Goal: Find contact information: Find contact information

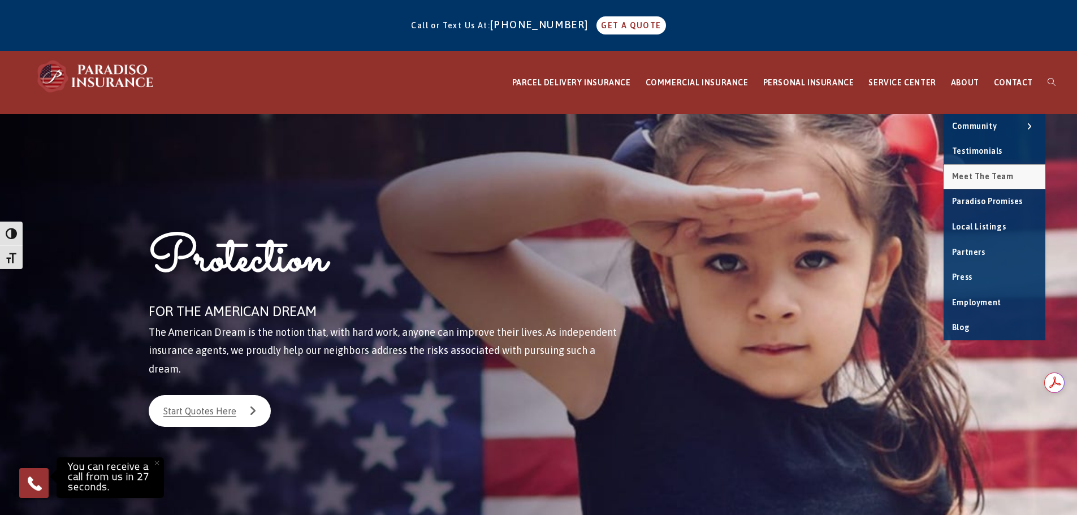
click at [979, 175] on span "Meet the Team" at bounding box center [983, 176] width 62 height 9
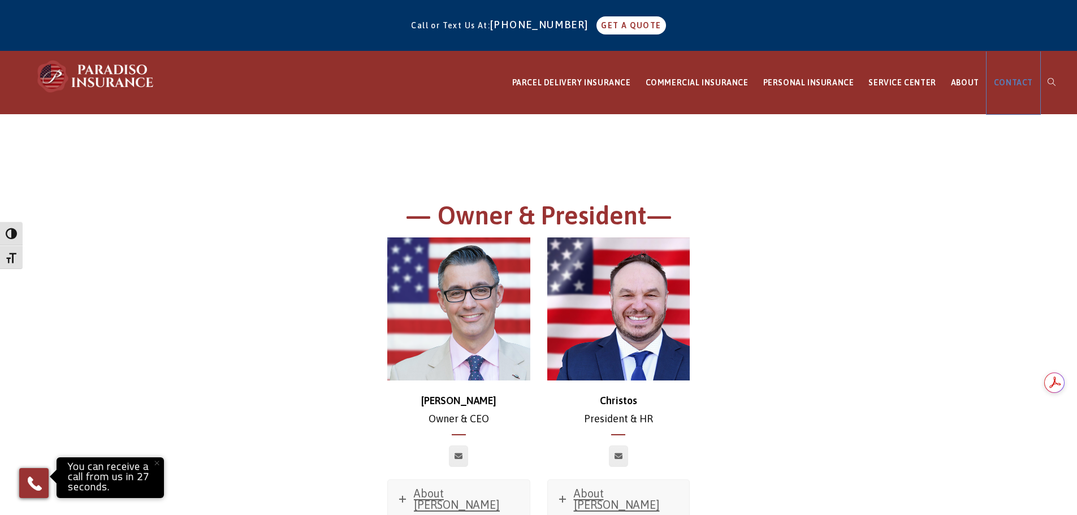
click at [1015, 79] on span "CONTACT" at bounding box center [1013, 82] width 39 height 9
